Goal: Information Seeking & Learning: Learn about a topic

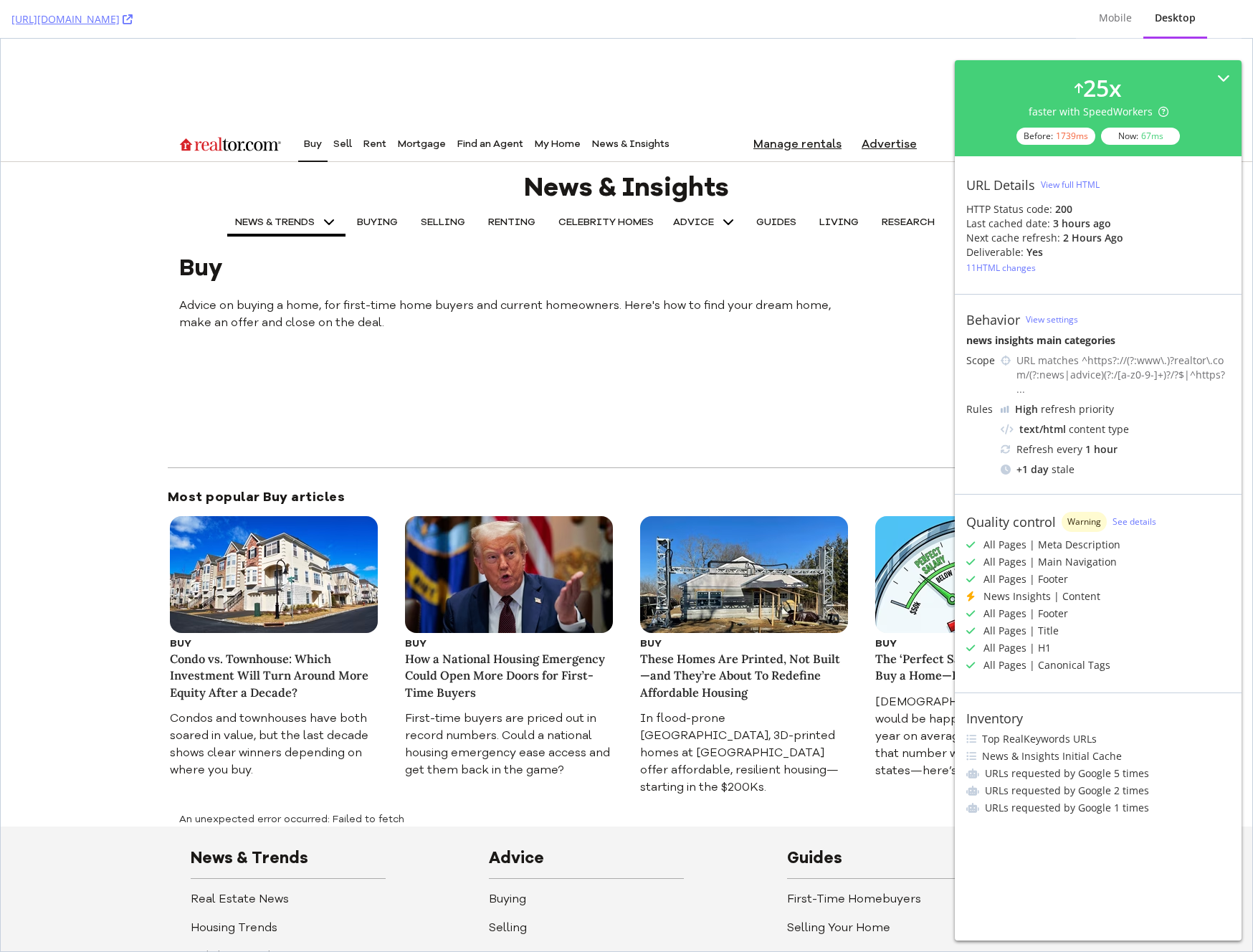
click at [280, 223] on span "NEWS & TRENDS" at bounding box center [275, 222] width 80 height 10
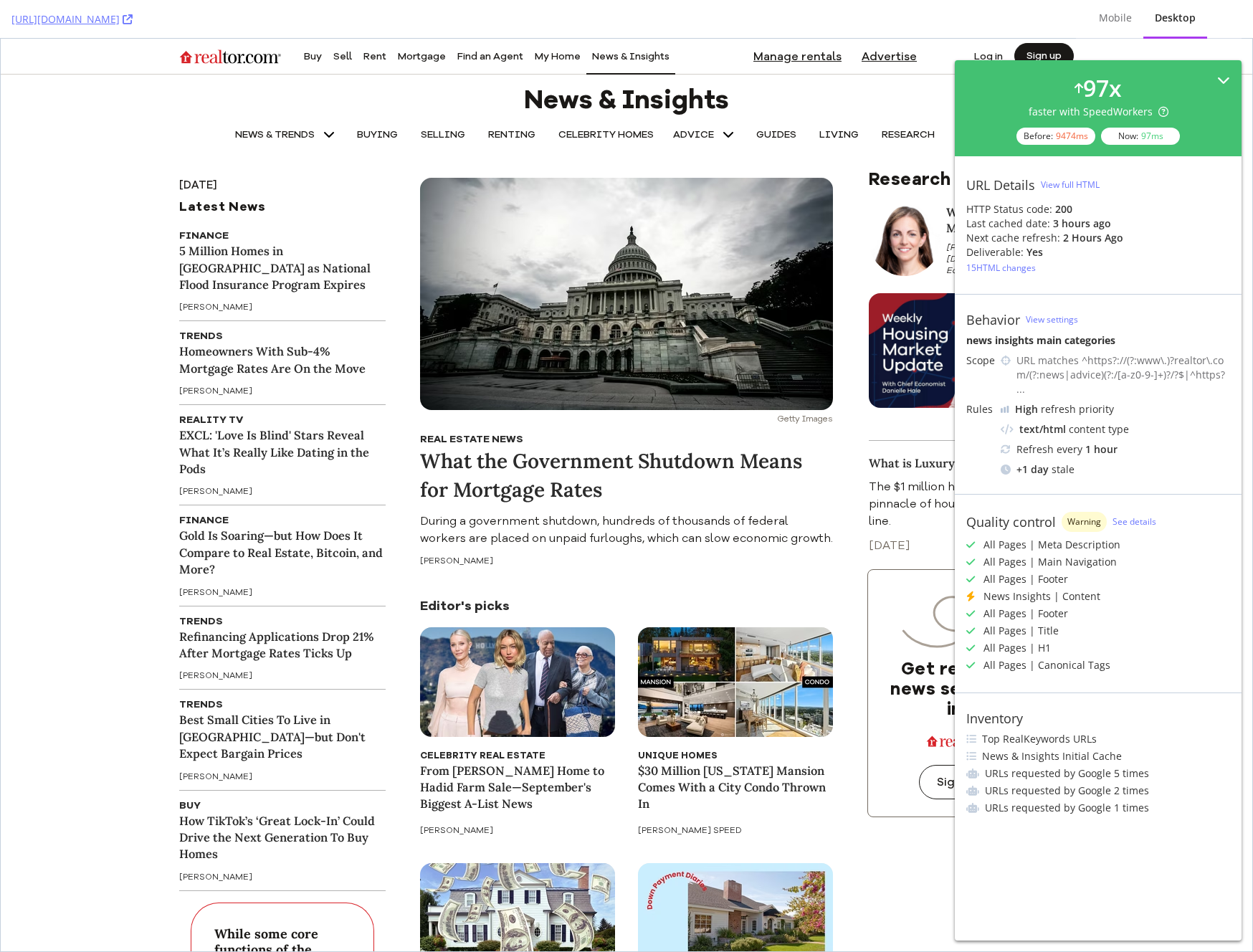
click at [1221, 75] on icon at bounding box center [1224, 80] width 13 height 13
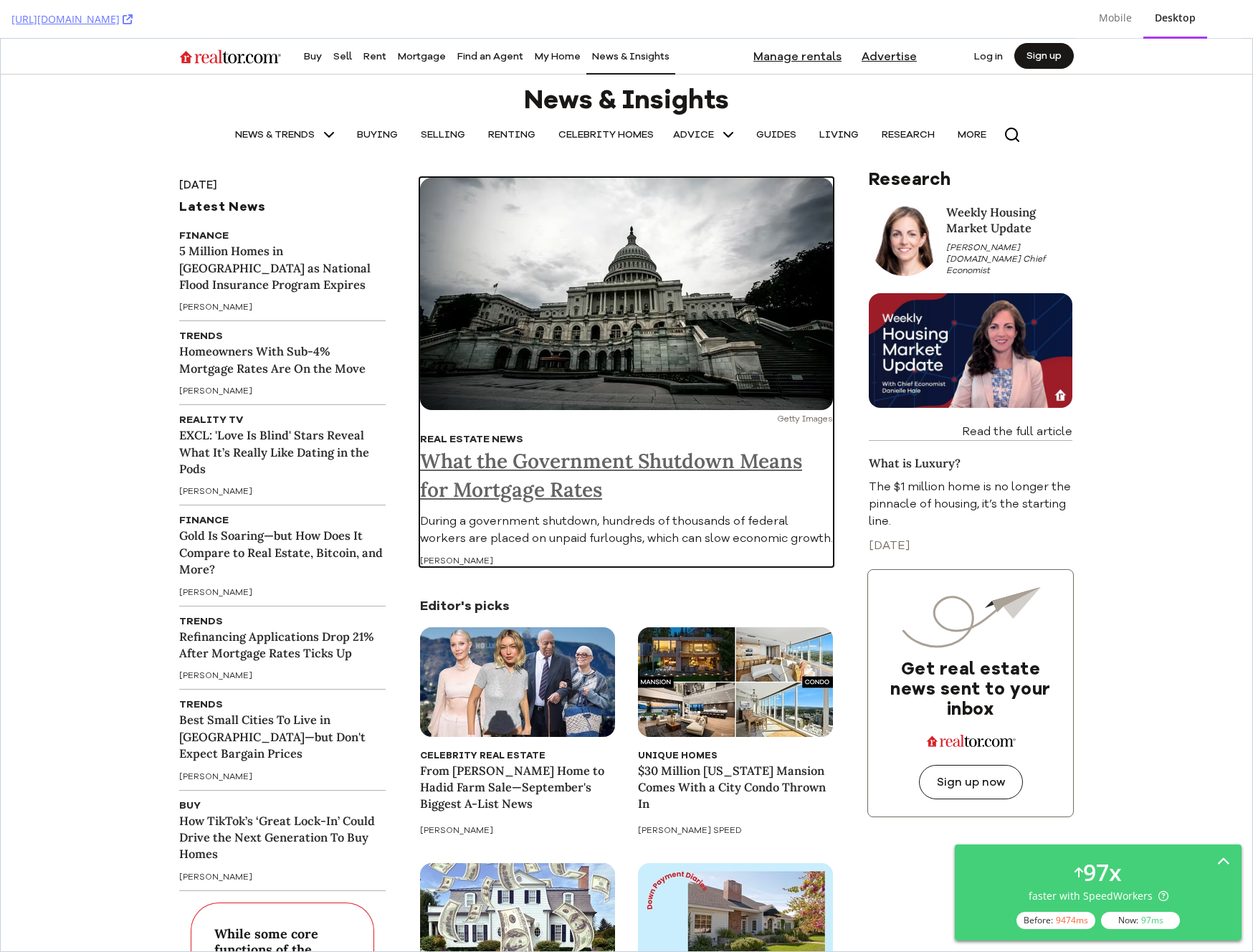
click at [615, 463] on h1 "What the Government Shutdown Means for Mortgage Rates" at bounding box center [627, 476] width 413 height 57
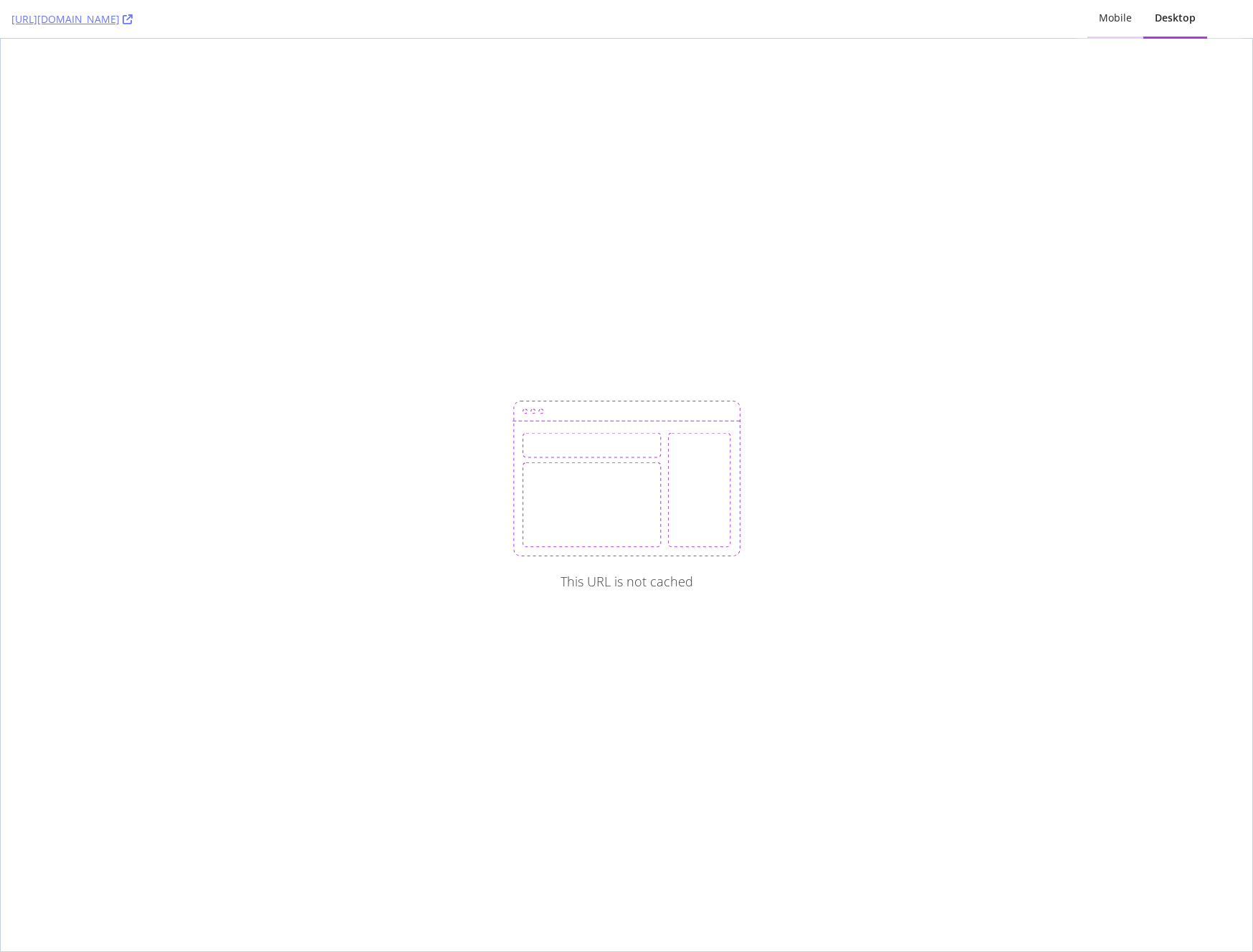
click at [1133, 17] on div "Mobile" at bounding box center [1115, 19] width 56 height 39
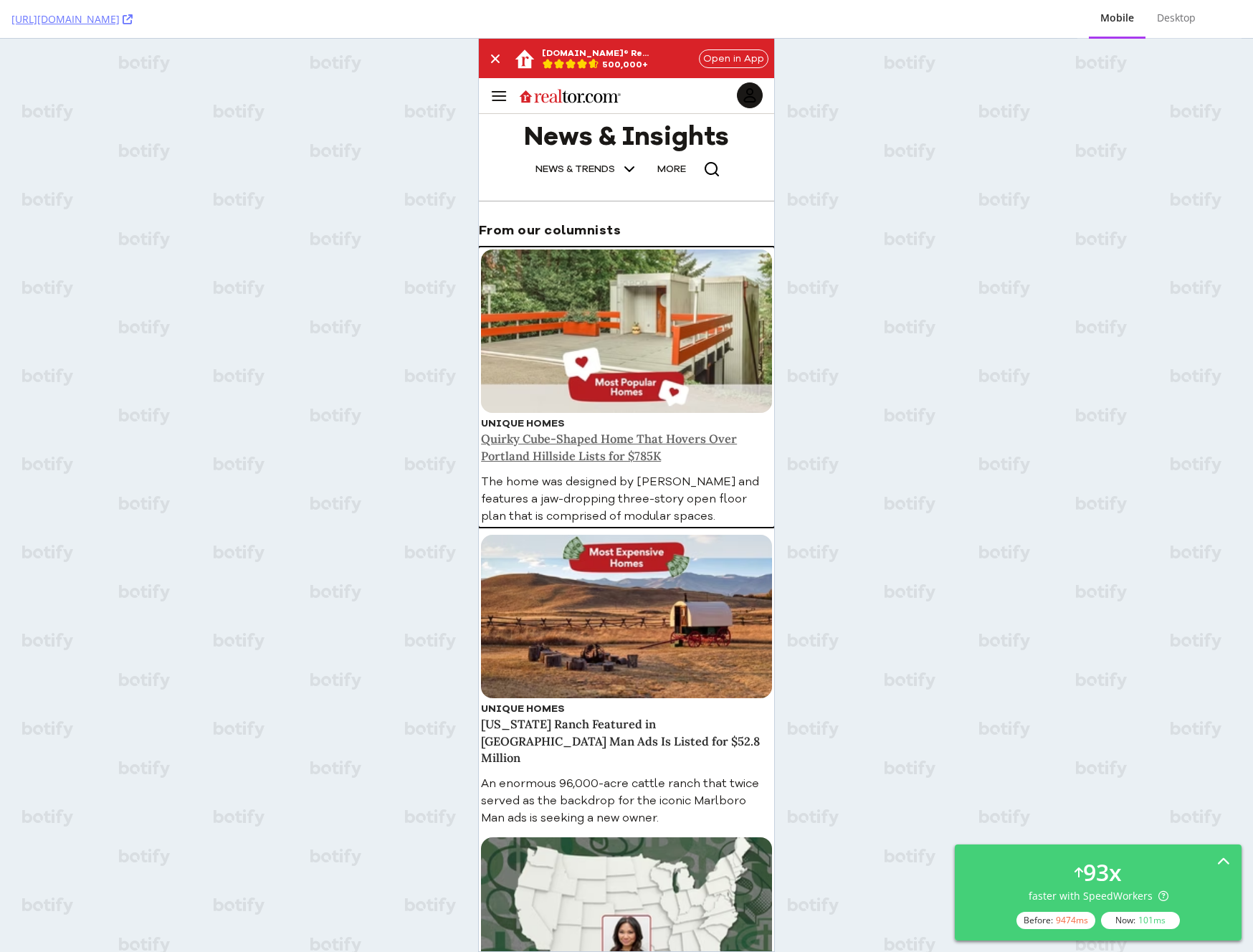
click at [571, 448] on h3 "Quirky Cube-Shaped Home That Hovers Over Portland Hillside Lists for $785K" at bounding box center [627, 448] width 291 height 34
click at [613, 716] on h3 "[US_STATE] Ranch Featured in [GEOGRAPHIC_DATA] Man Ads Is Listed for $52.8 Mill…" at bounding box center [627, 741] width 291 height 50
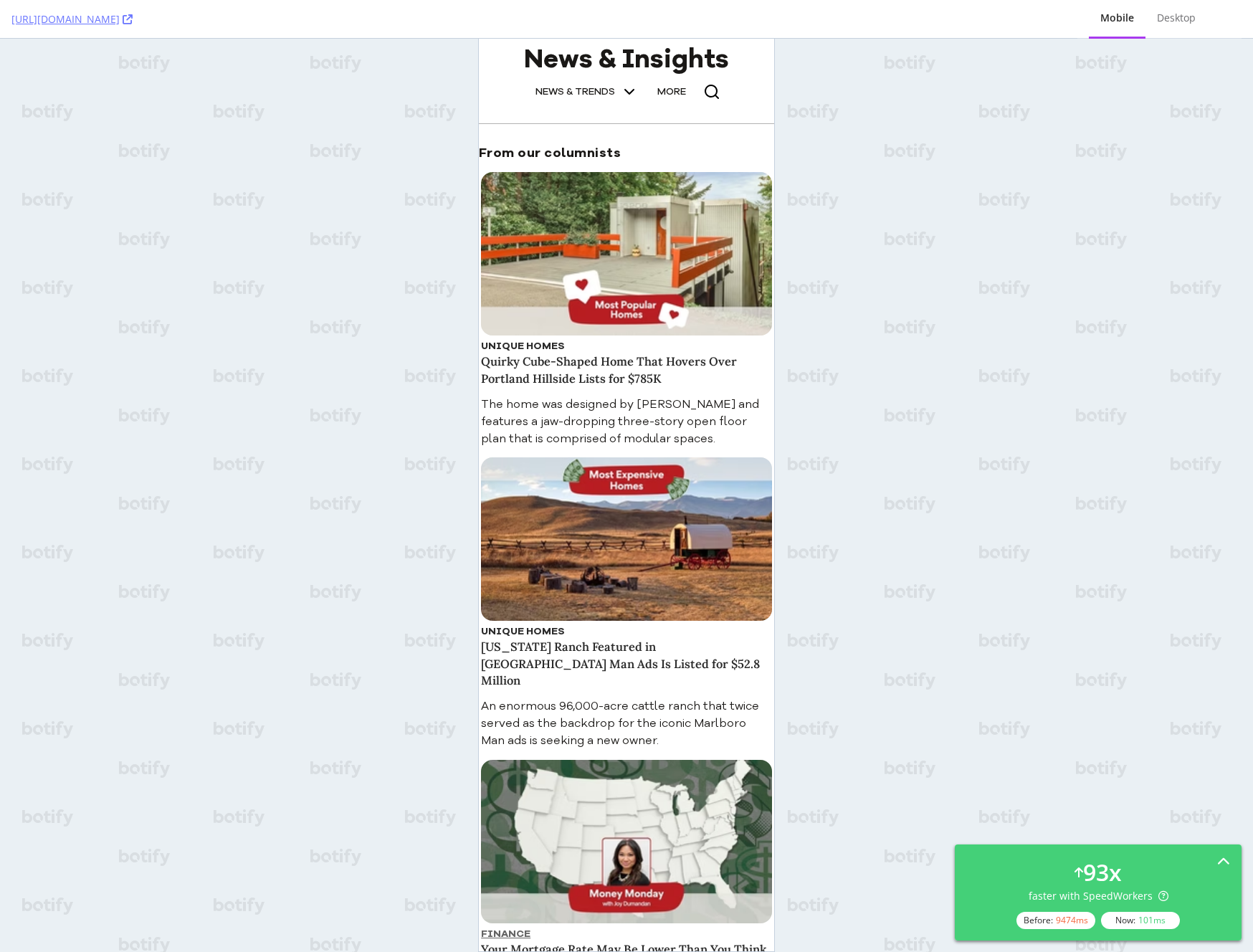
scroll to position [241, 0]
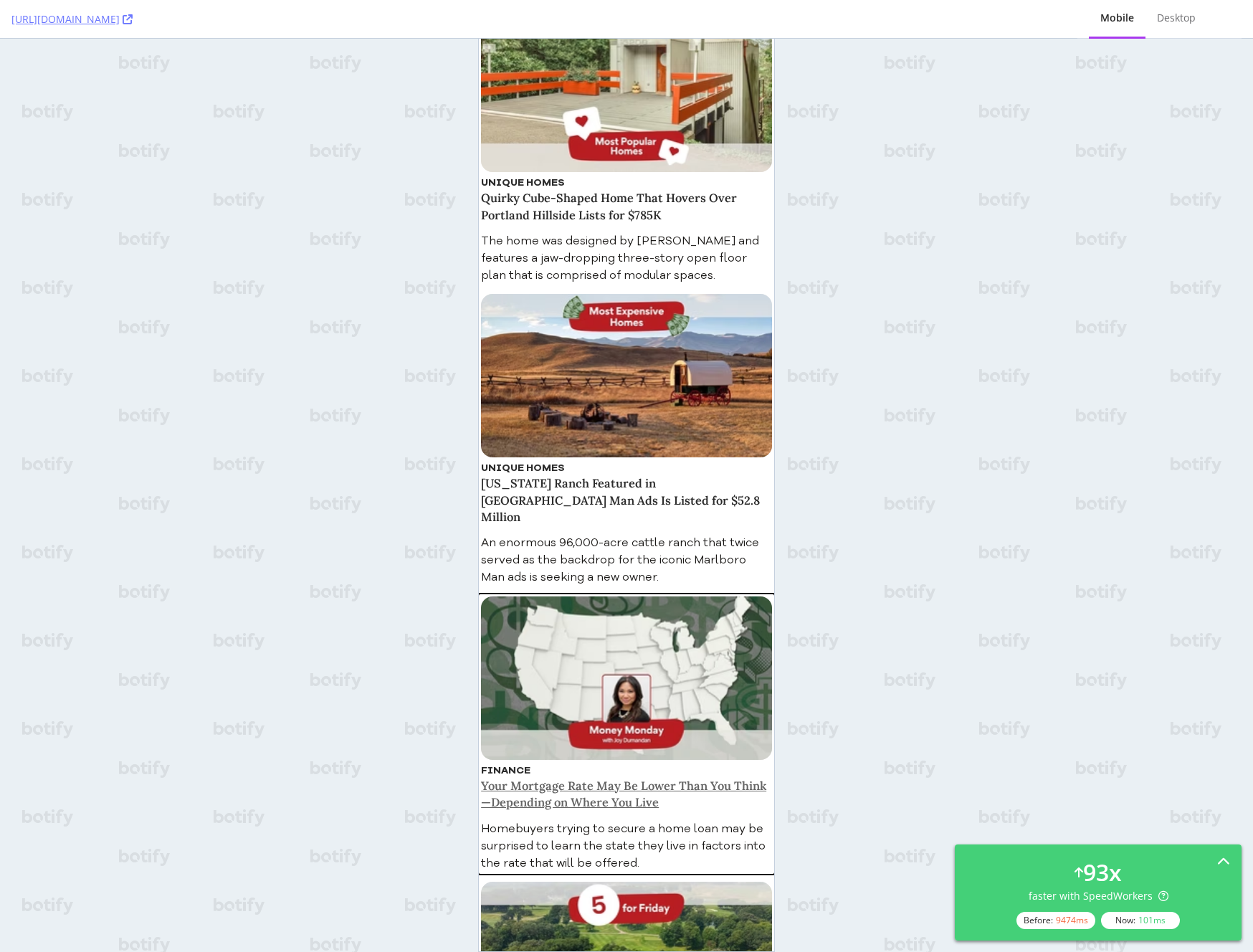
click at [594, 778] on h3 "Your Mortgage Rate May Be Lower Than You Think—Depending on Where You Live" at bounding box center [627, 794] width 291 height 34
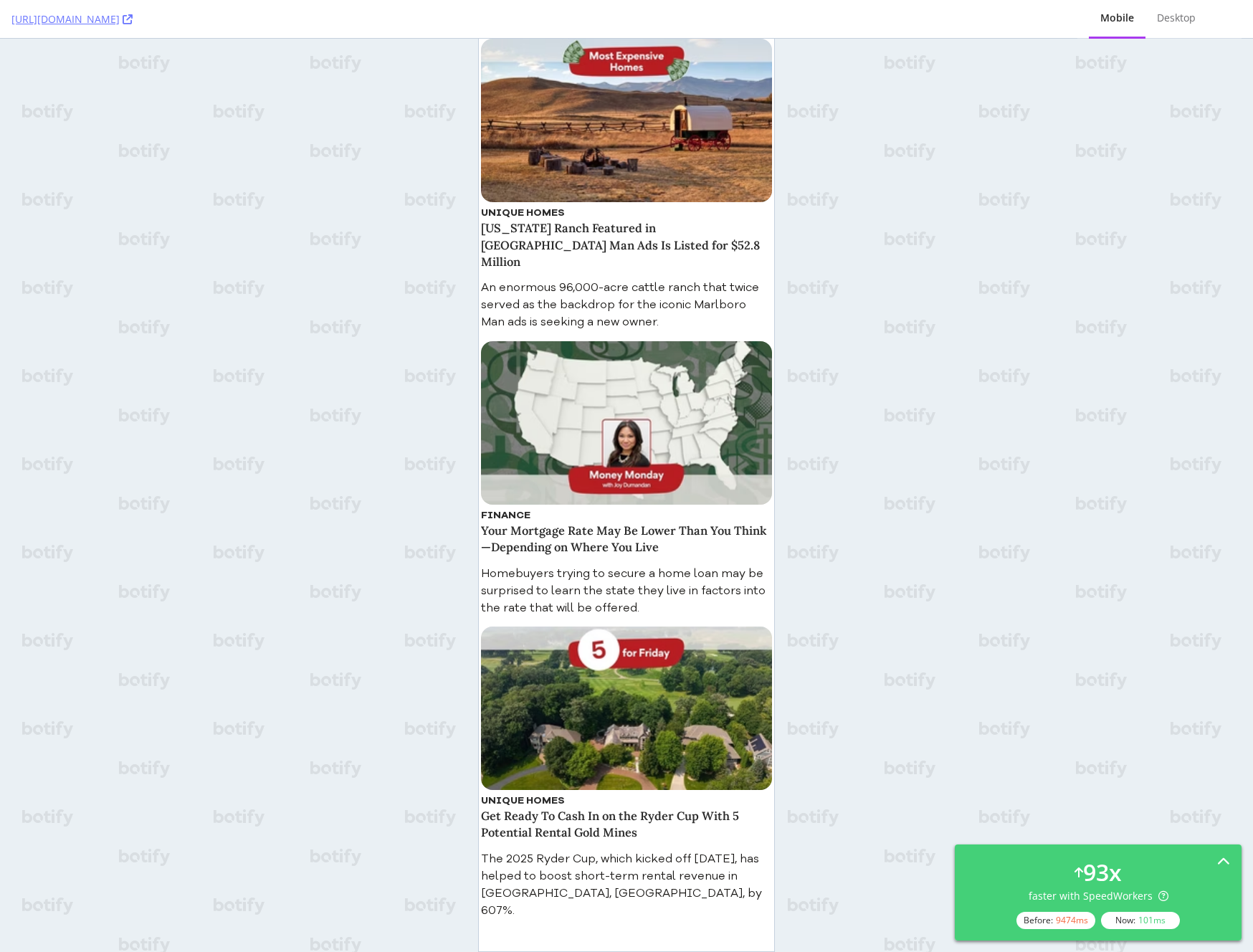
scroll to position [832, 0]
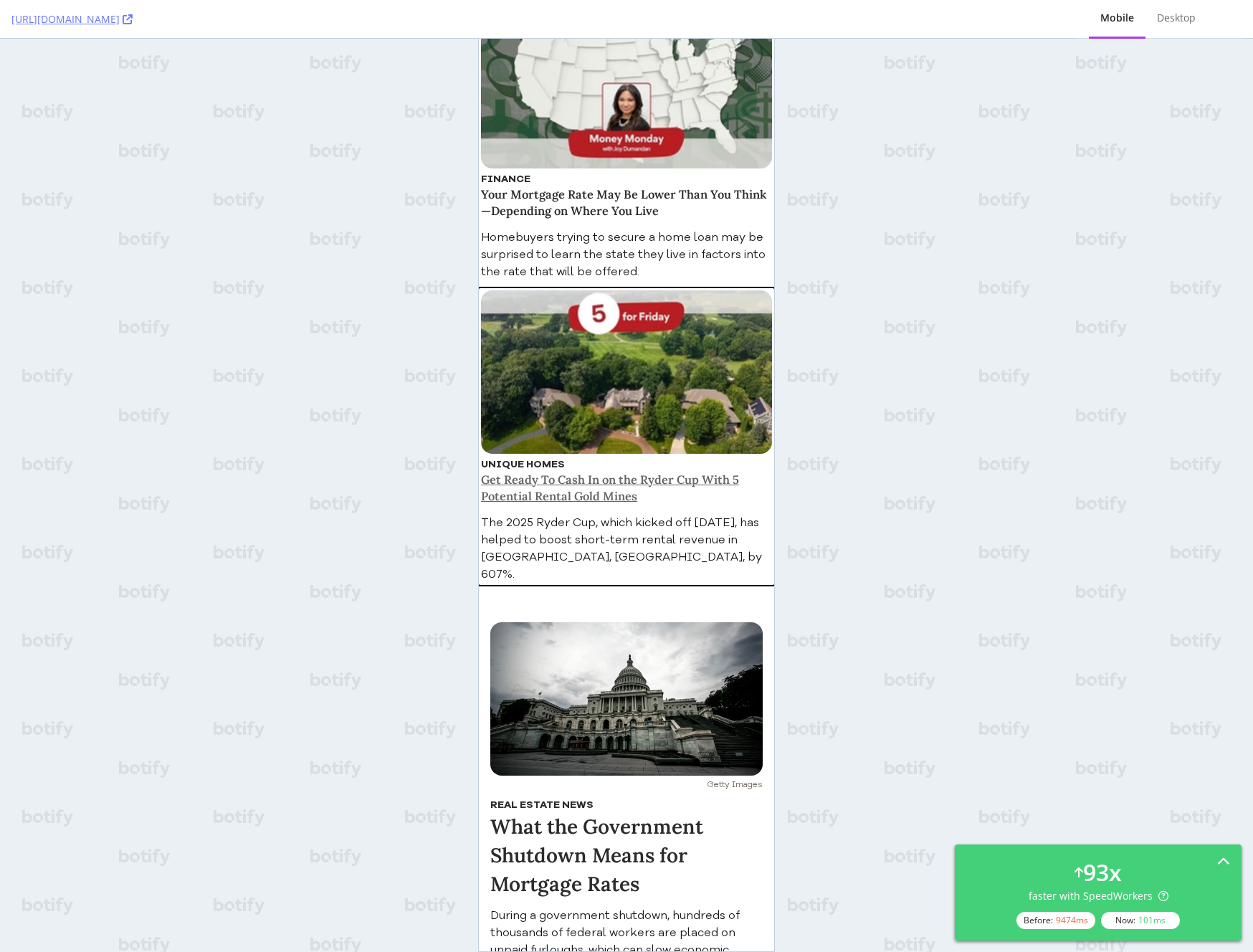
click at [575, 472] on h3 "Get Ready To Cash In on the Ryder Cup With 5 Potential Rental Gold Mines" at bounding box center [627, 489] width 291 height 34
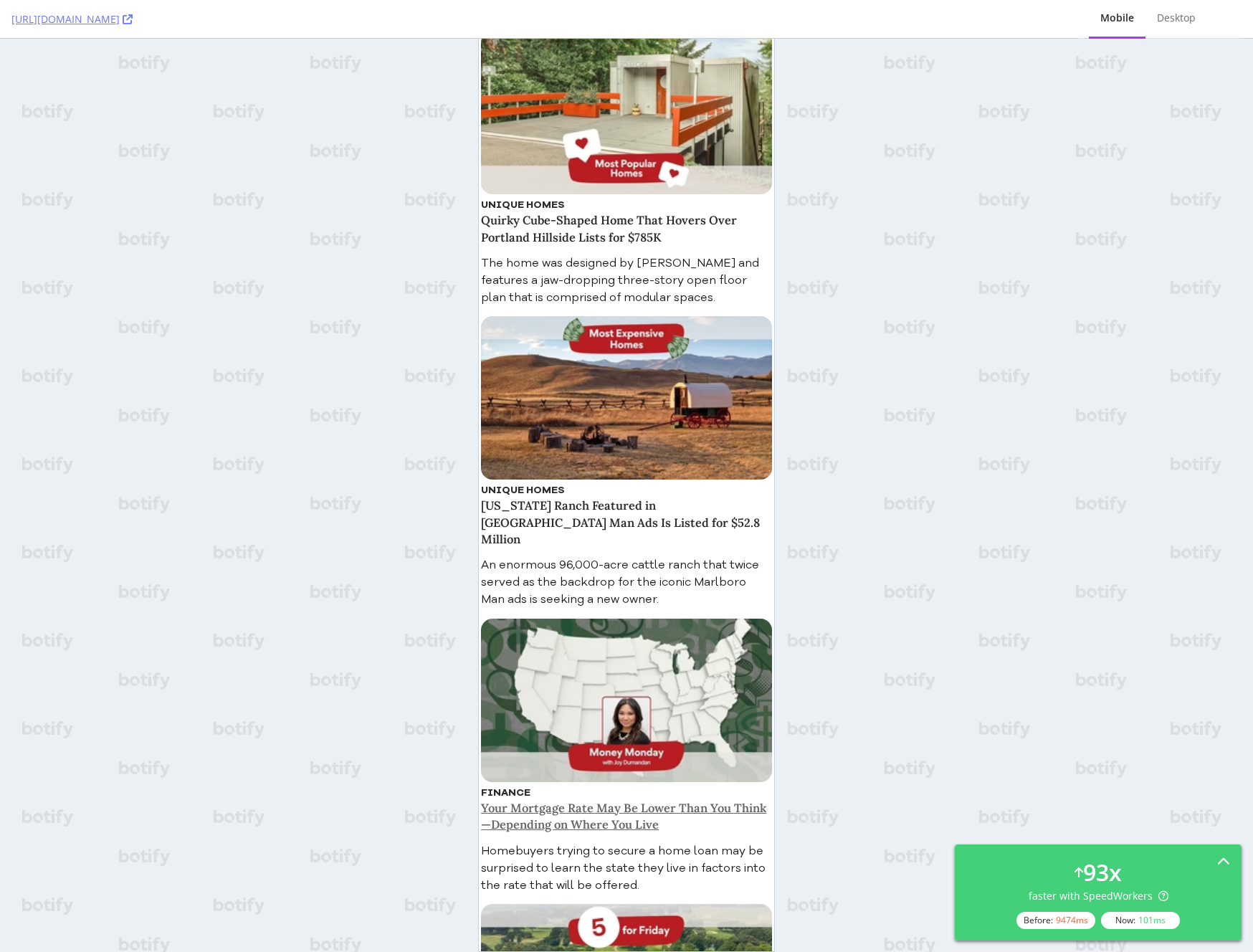
scroll to position [480, 0]
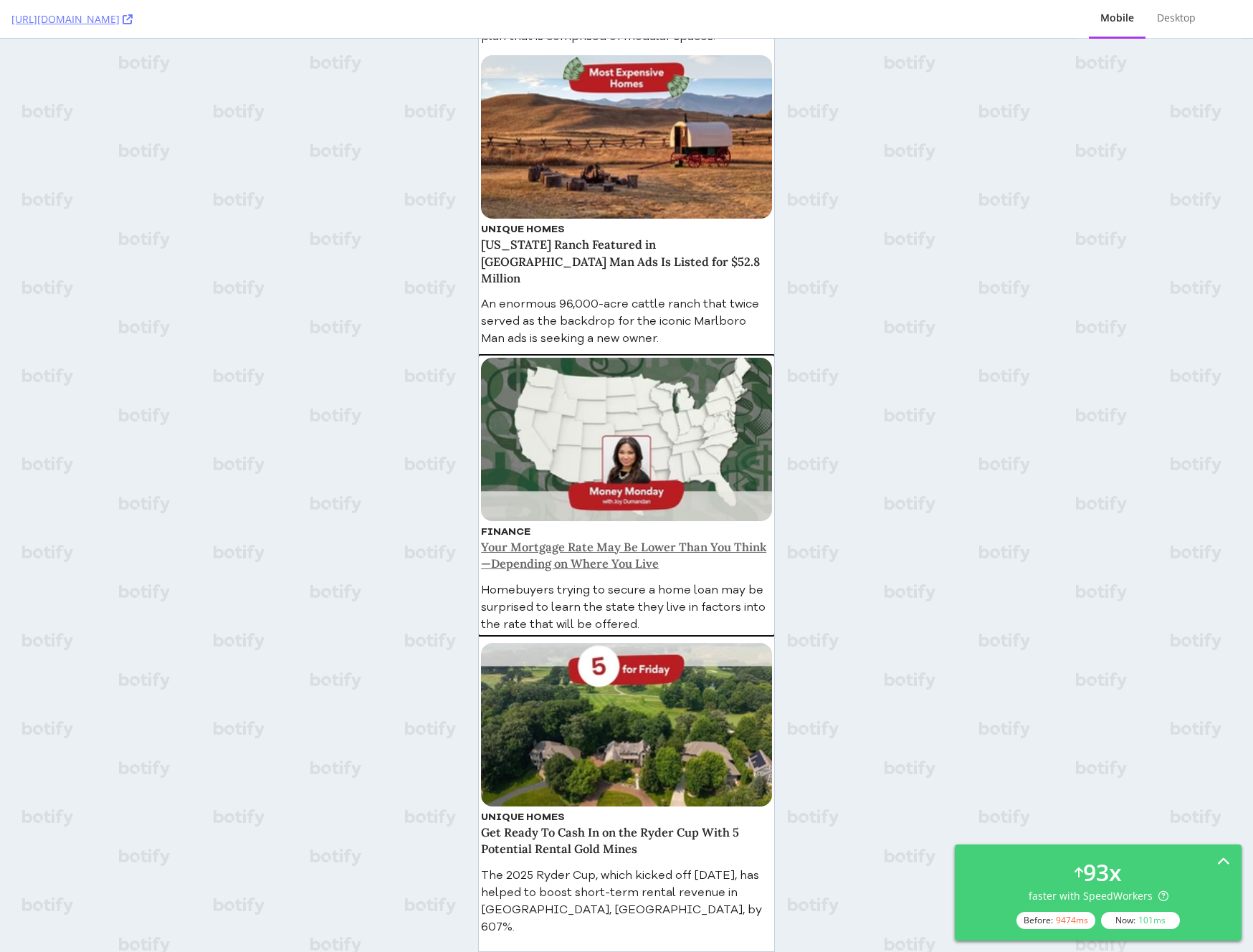
click at [554, 539] on h3 "Your Mortgage Rate May Be Lower Than You Think—Depending on Where You Live" at bounding box center [627, 556] width 291 height 34
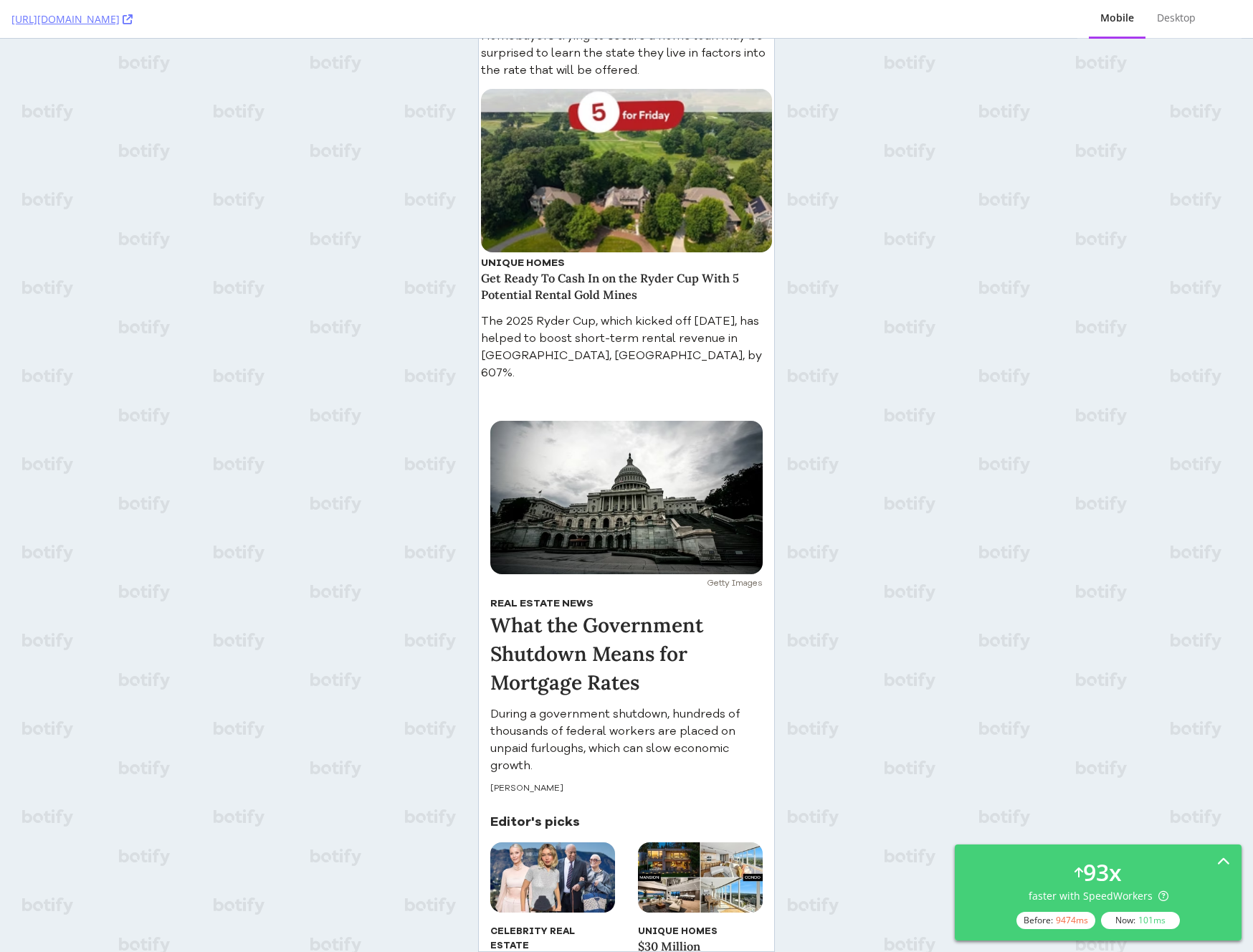
scroll to position [1254, 0]
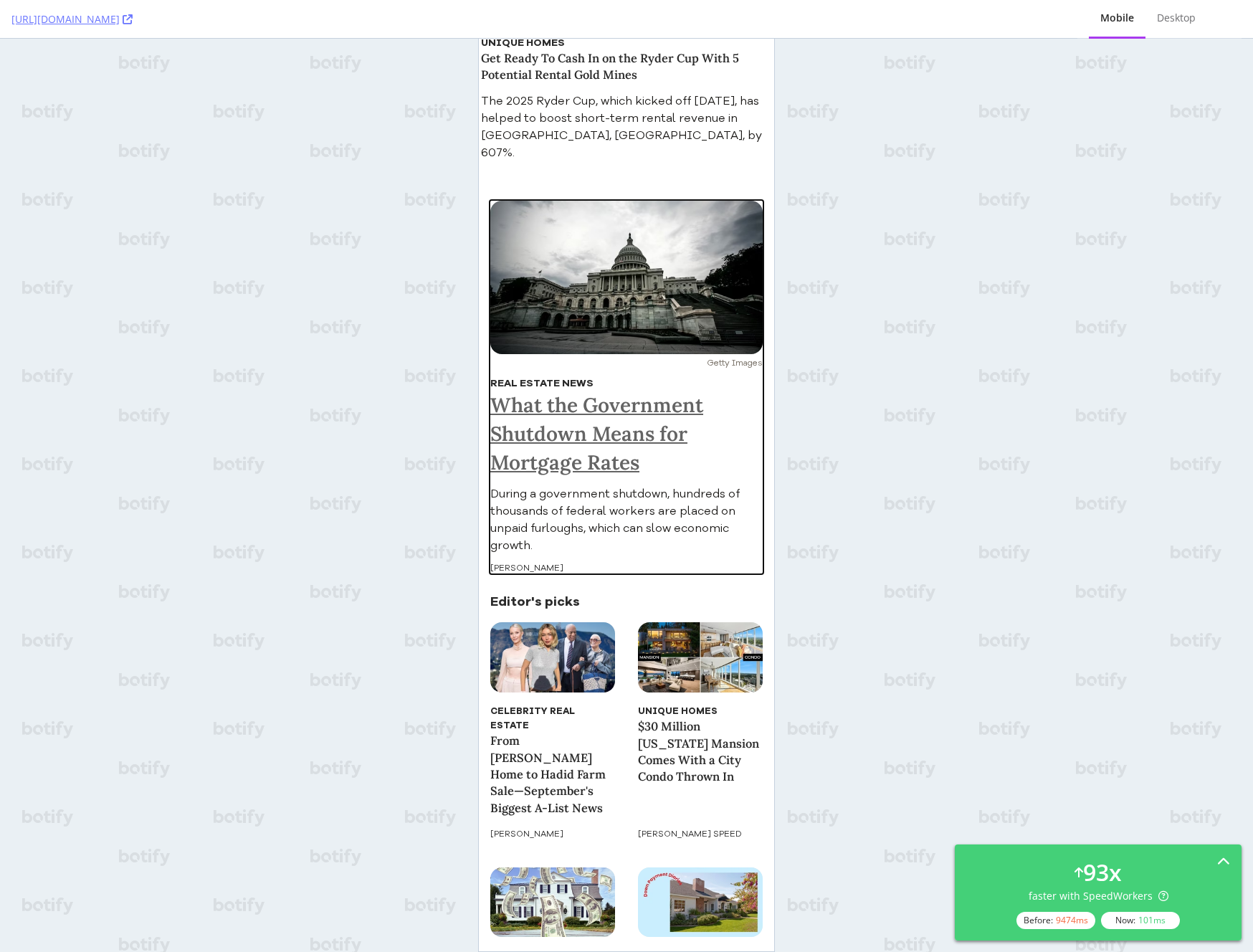
click at [562, 391] on h1 "What the Government Shutdown Means for Mortgage Rates" at bounding box center [627, 434] width 273 height 86
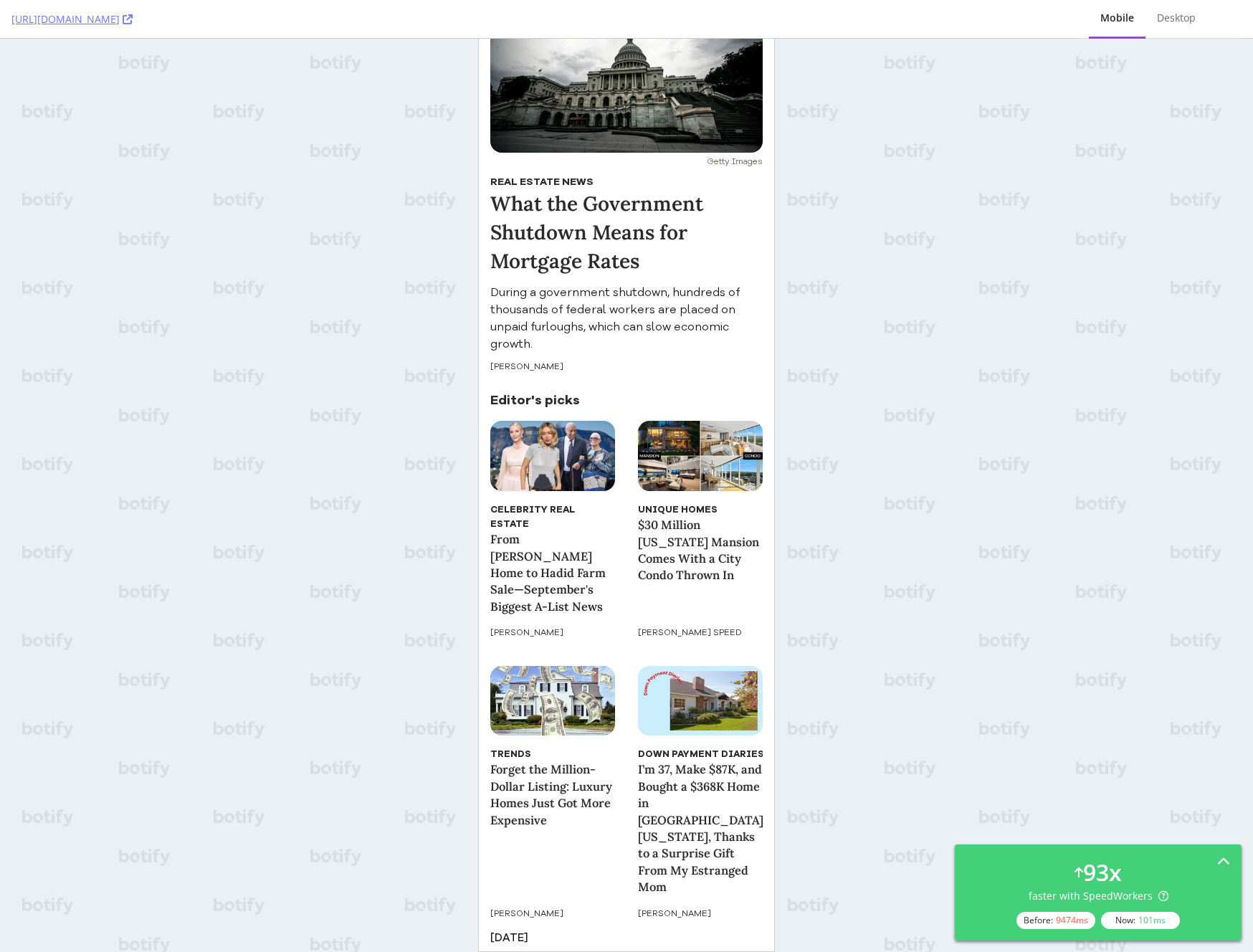
scroll to position [1738, 0]
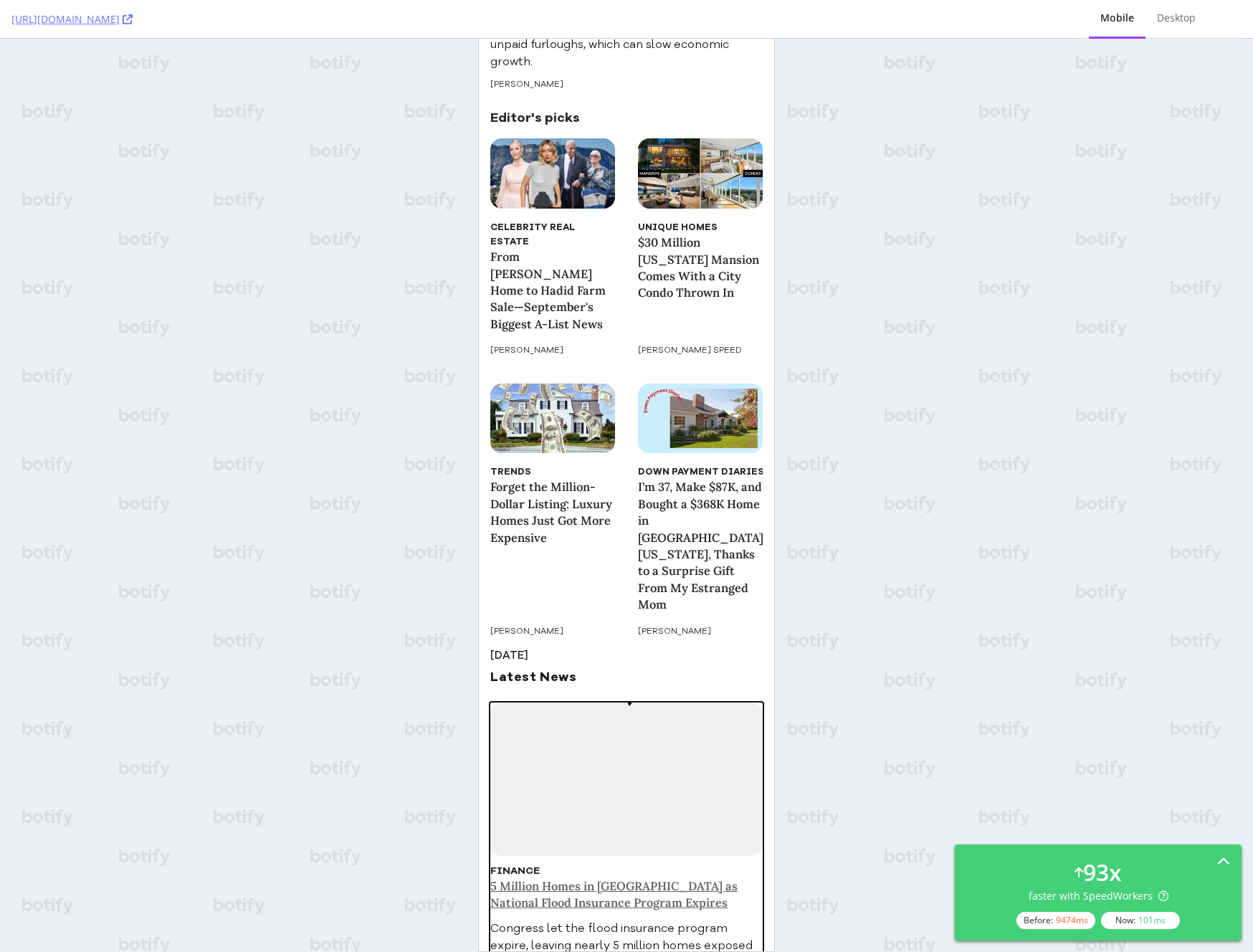
click at [577, 878] on h3 "5 Million Homes in [GEOGRAPHIC_DATA] as National Flood Insurance Program Expires" at bounding box center [627, 895] width 273 height 34
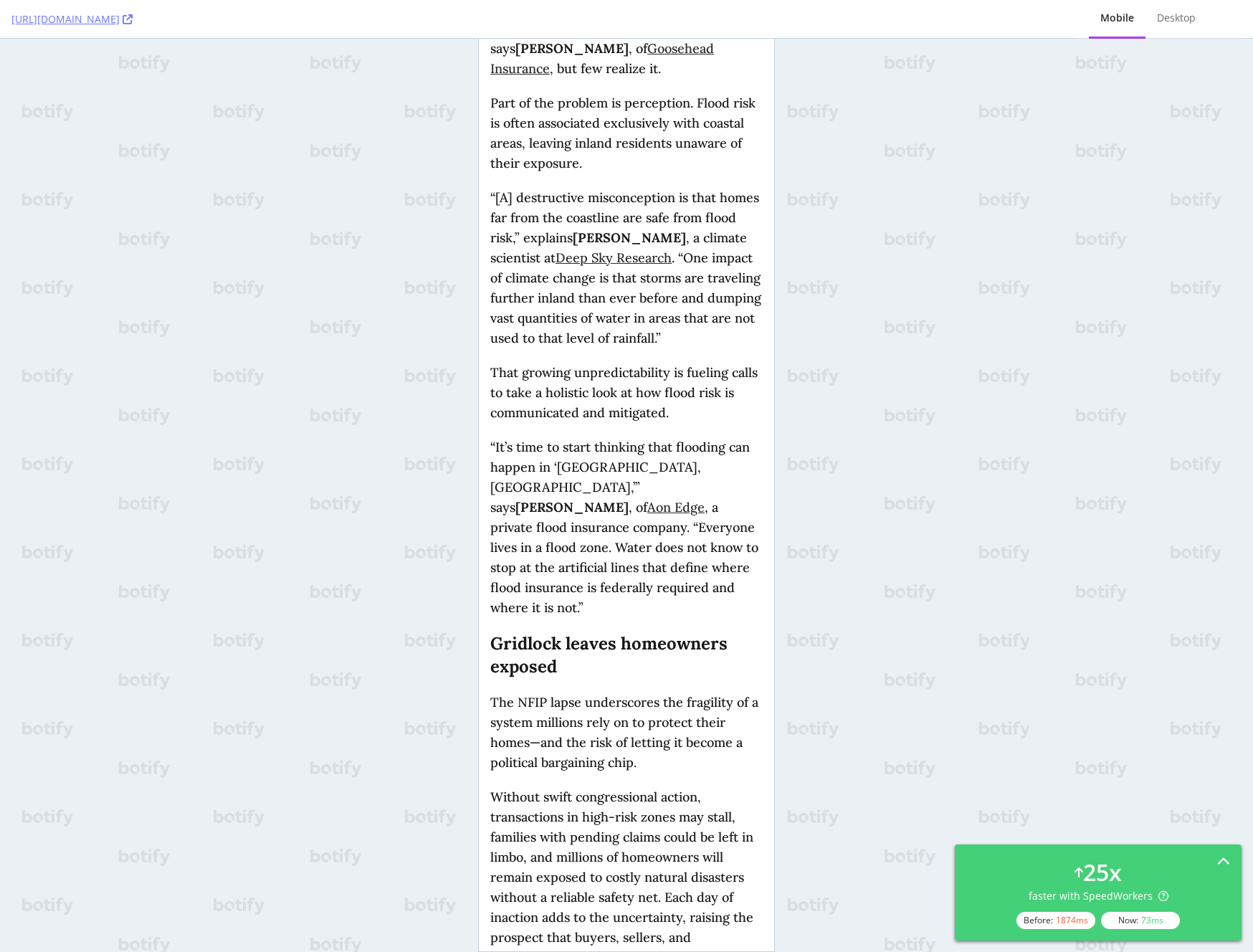
scroll to position [6508, 0]
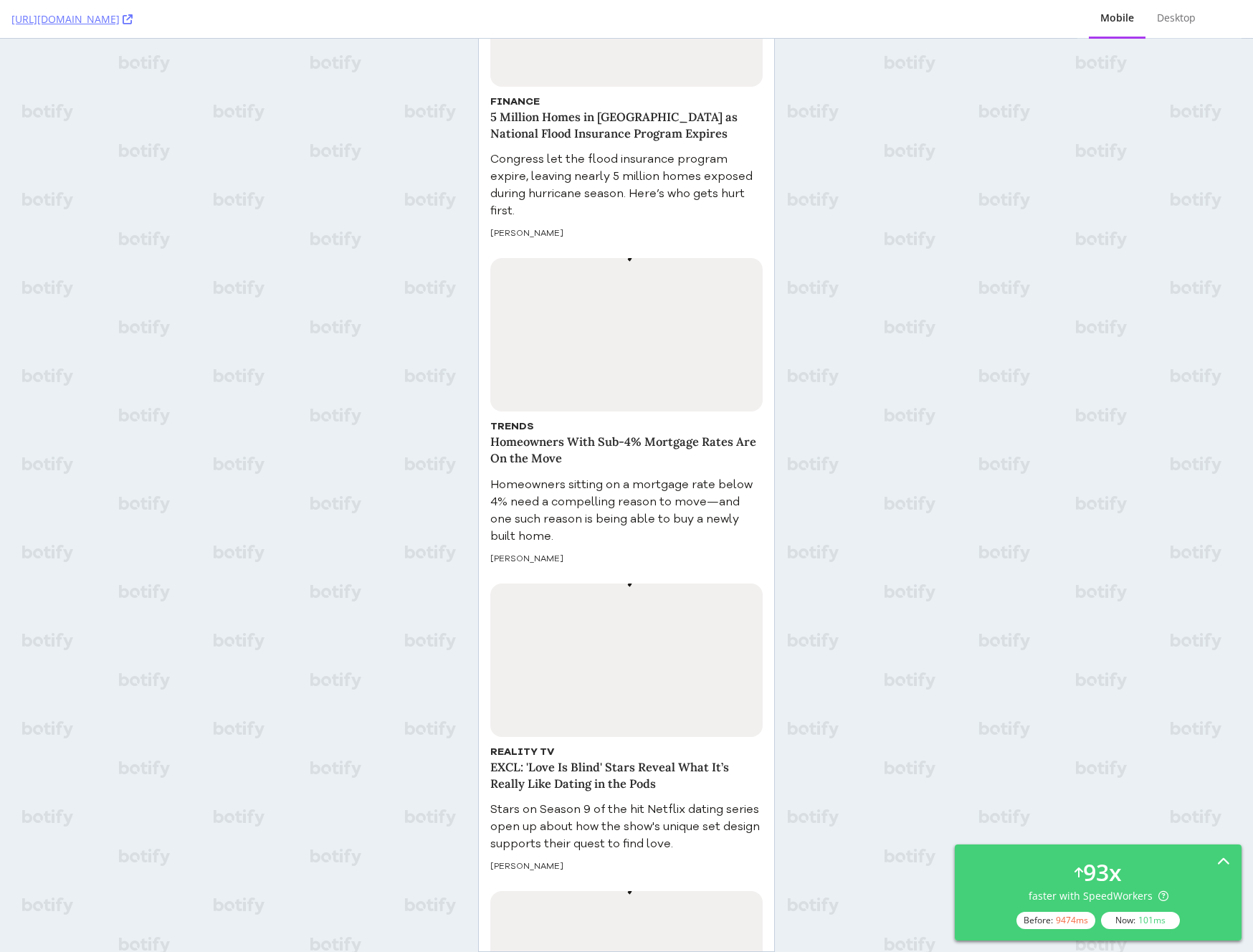
scroll to position [2509, 0]
click at [583, 758] on h3 "EXCL: 'Love Is Blind' Stars Reveal What It’s Really Like Dating in the Pods" at bounding box center [627, 774] width 273 height 34
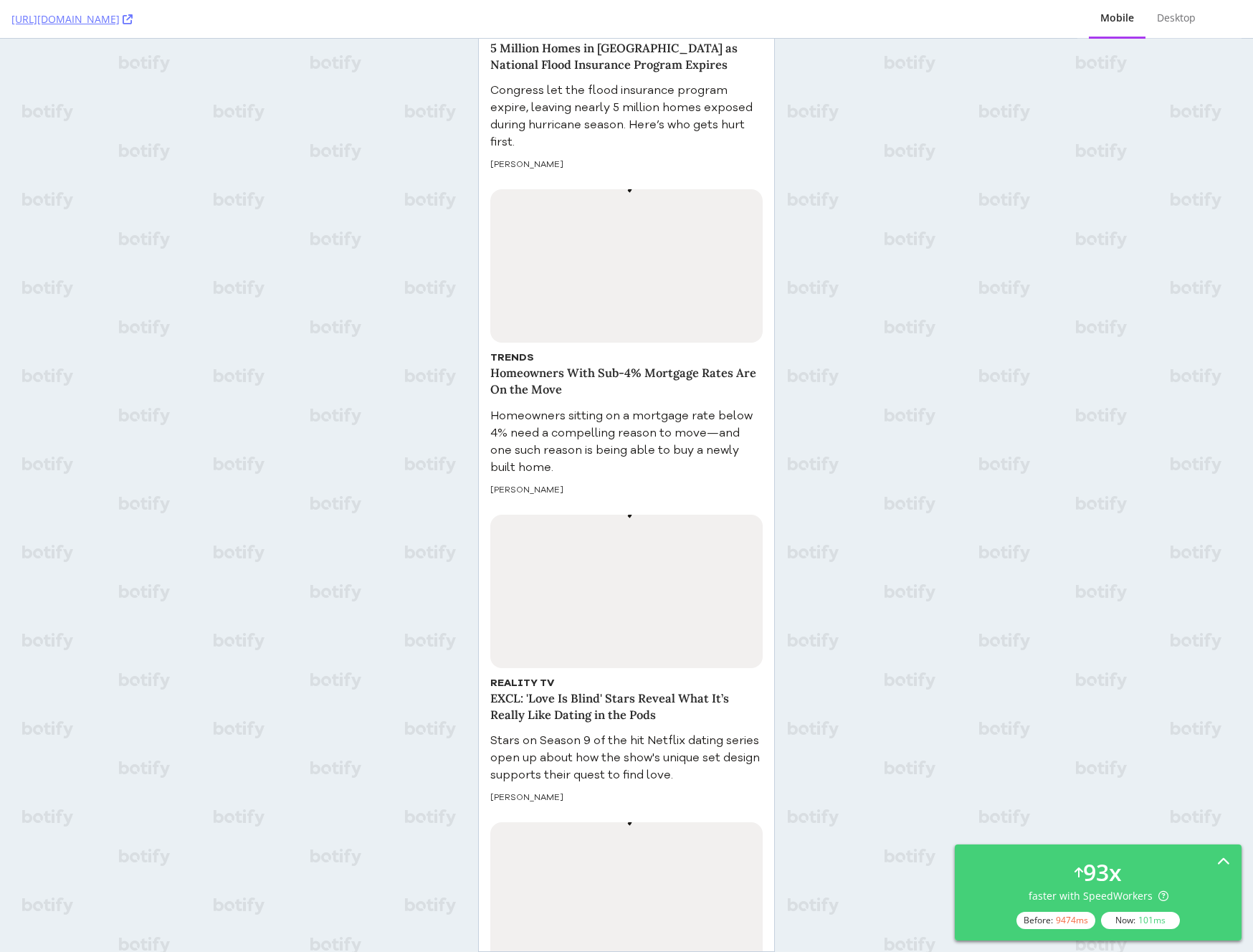
scroll to position [2948, 0]
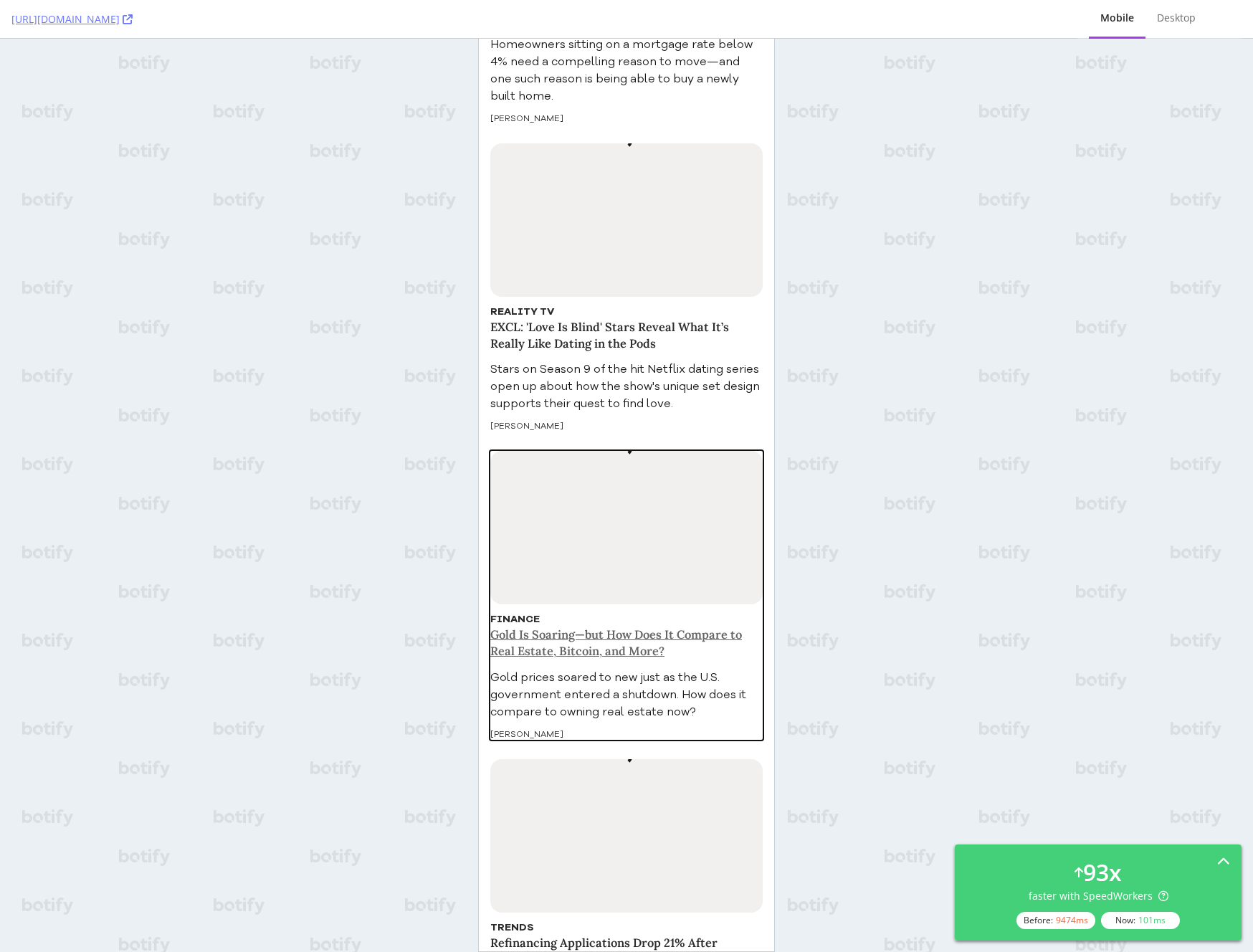
click at [539, 626] on h3 "Gold Is Soaring—but How Does It Compare to Real Estate, Bitcoin, and More?" at bounding box center [627, 643] width 273 height 34
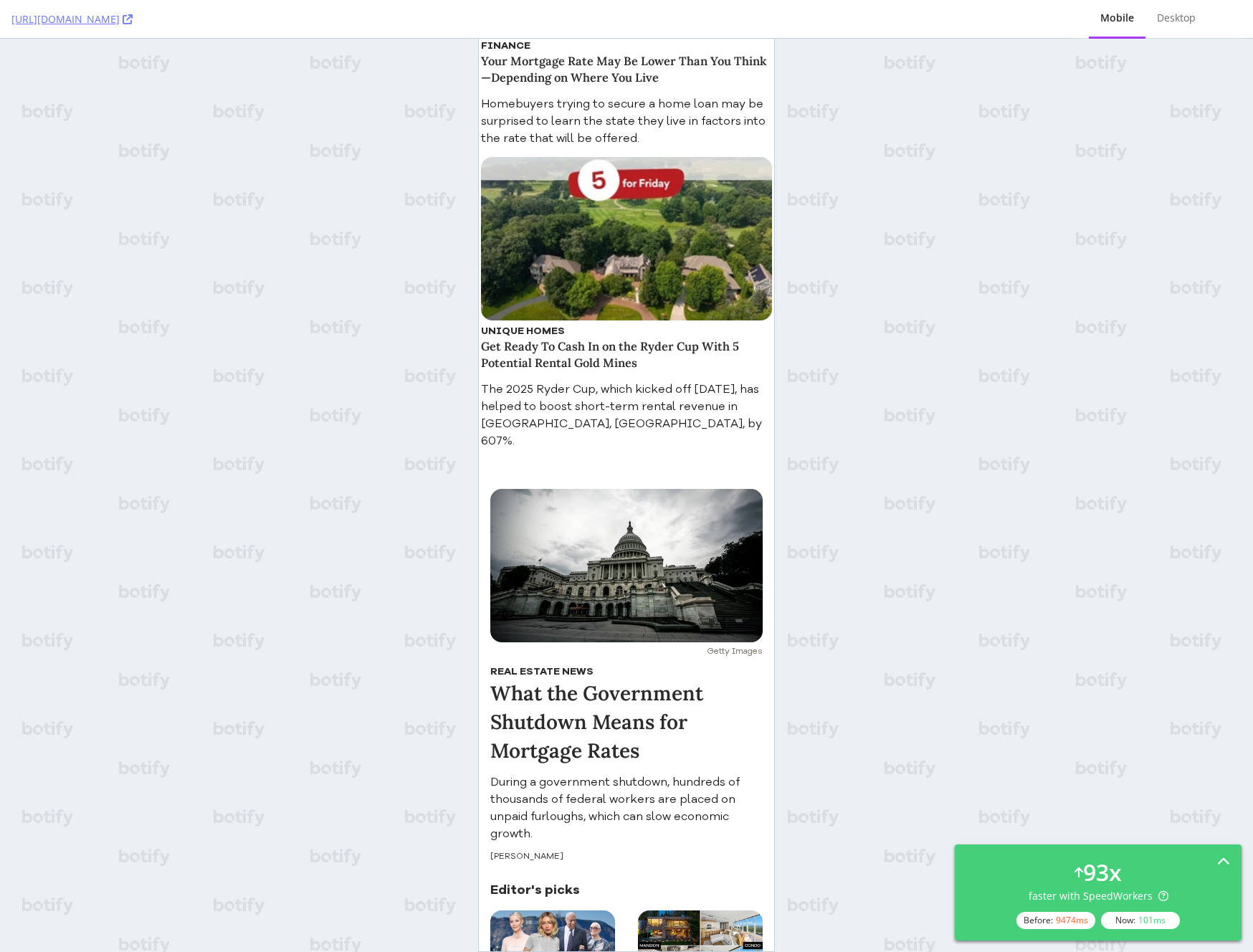
scroll to position [1304, 0]
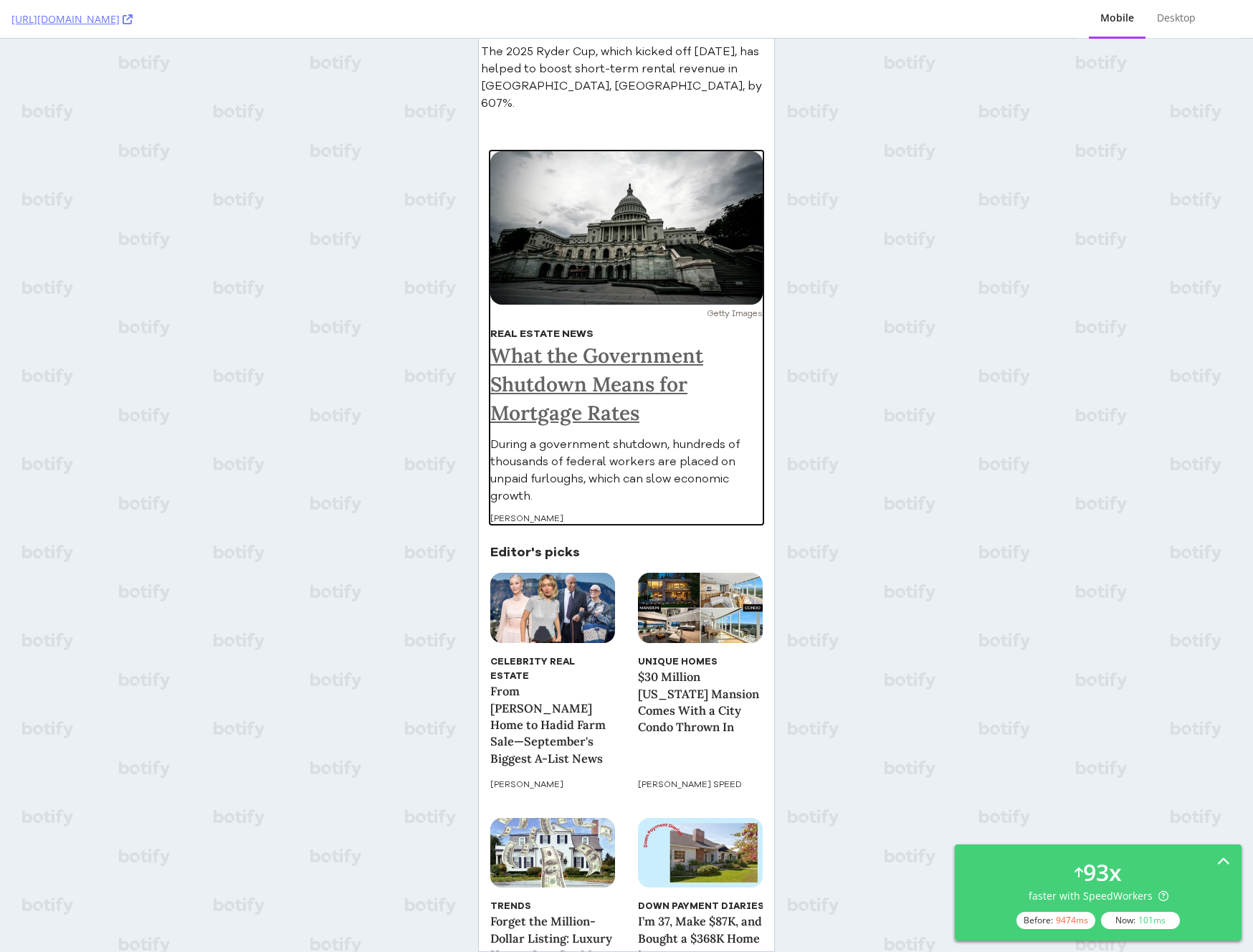
click at [592, 341] on h1 "What the Government Shutdown Means for Mortgage Rates" at bounding box center [627, 385] width 273 height 86
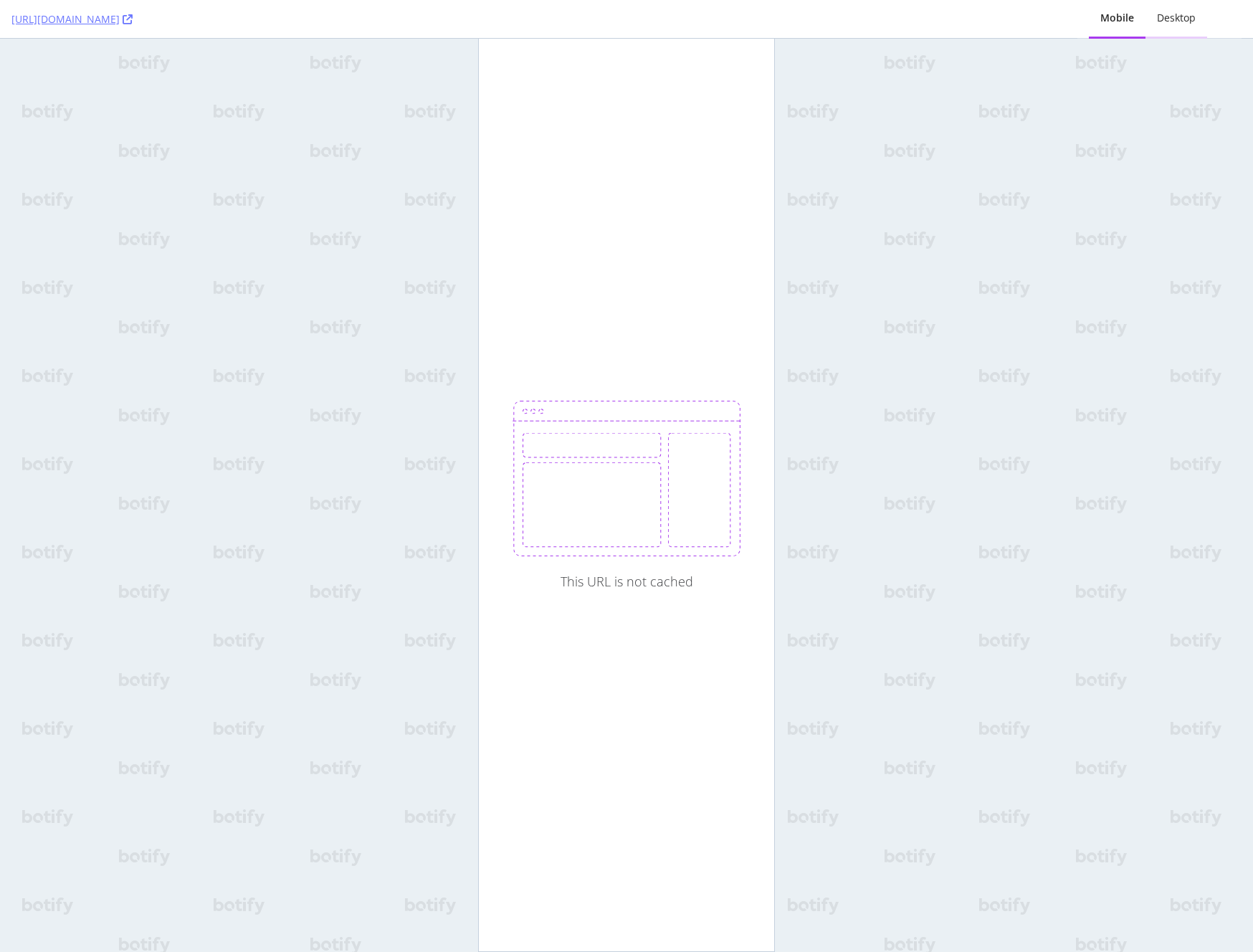
click at [1174, 21] on div "Desktop" at bounding box center [1176, 18] width 39 height 14
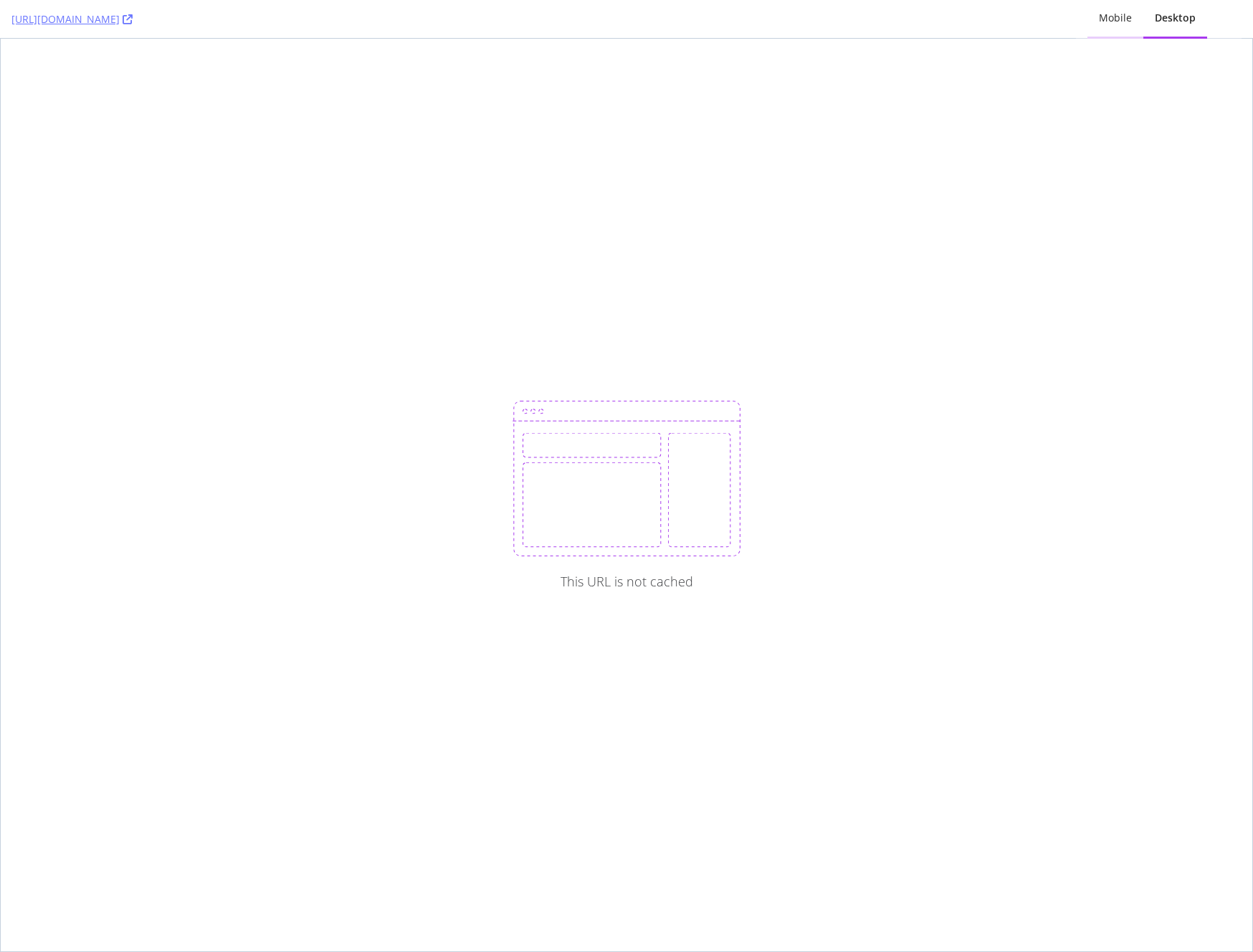
click at [1122, 20] on div "Mobile" at bounding box center [1115, 18] width 33 height 14
